Goal: Transaction & Acquisition: Book appointment/travel/reservation

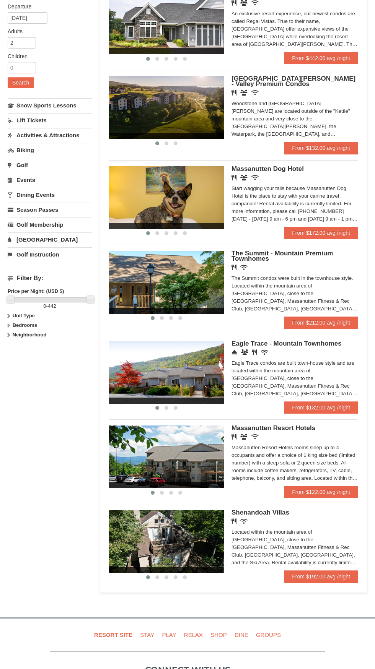
scroll to position [97, 0]
click at [167, 460] on img at bounding box center [166, 456] width 115 height 63
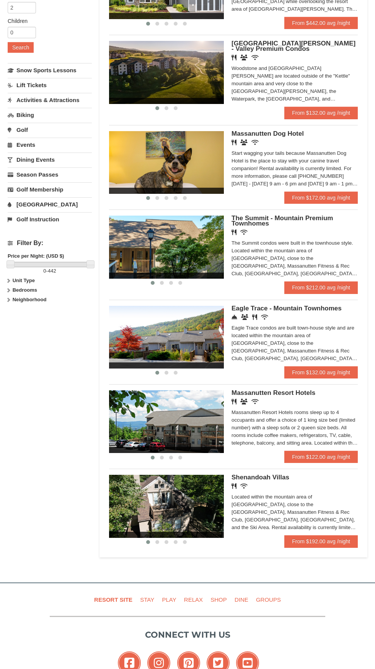
scroll to position [156, 0]
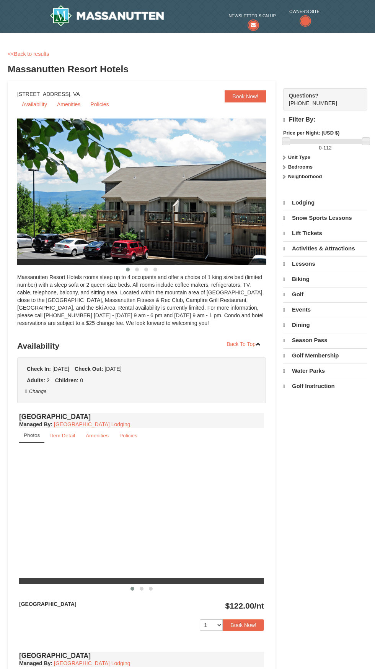
select select "9"
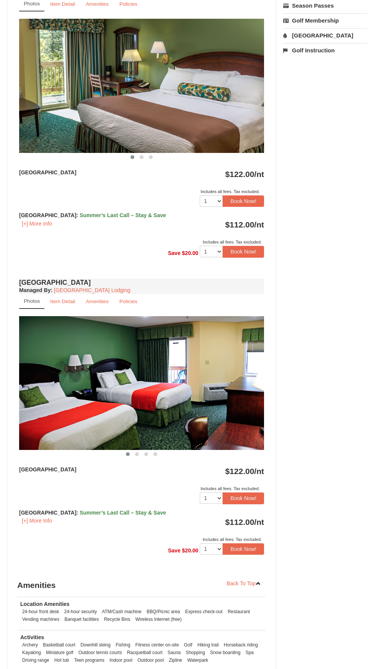
scroll to position [338, 0]
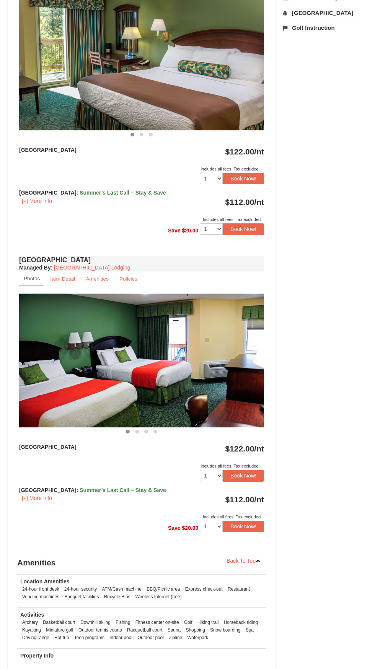
click at [13, 258] on div "Book from $112! [STREET_ADDRESS], VA Availability Amenities Policies ‹ › Back T…" at bounding box center [142, 219] width 268 height 955
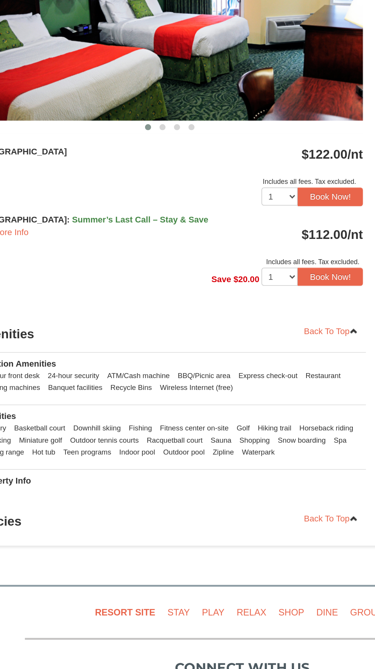
scroll to position [542, 0]
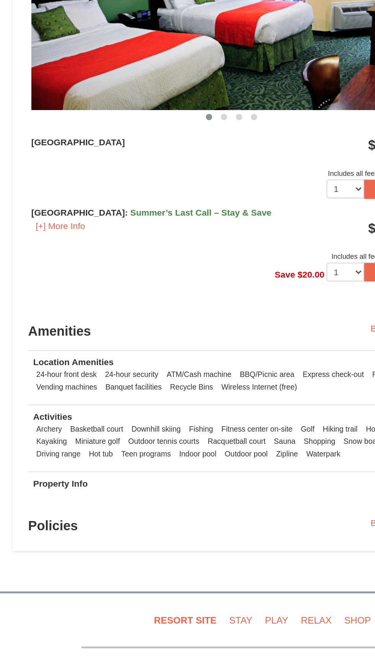
click at [164, 393] on li "Wireless Internet (free)" at bounding box center [158, 393] width 50 height 8
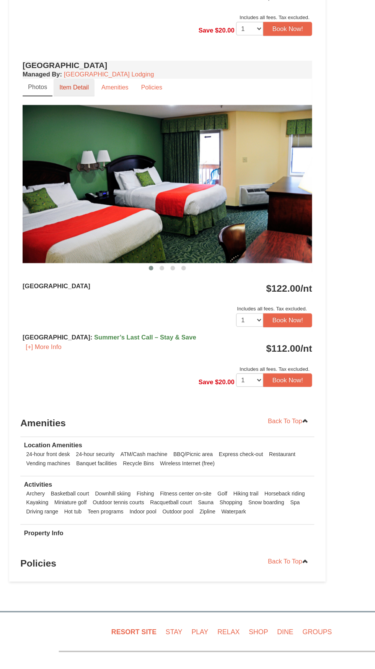
click at [71, 75] on small "Item Detail" at bounding box center [62, 75] width 25 height 6
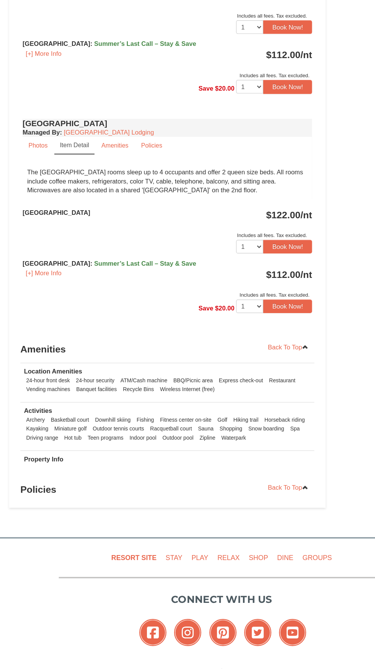
scroll to position [492, 0]
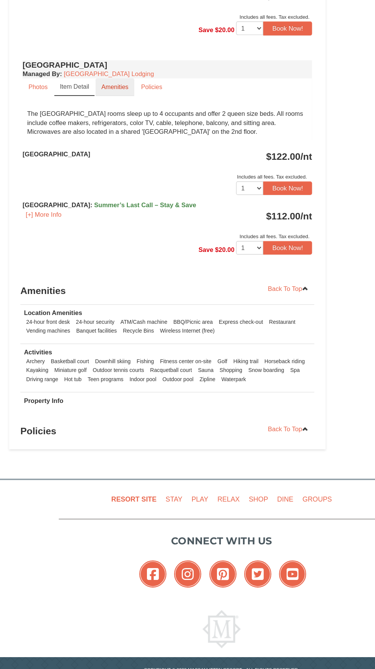
click at [97, 125] on small "Amenities" at bounding box center [97, 125] width 23 height 6
